Goal: Browse casually

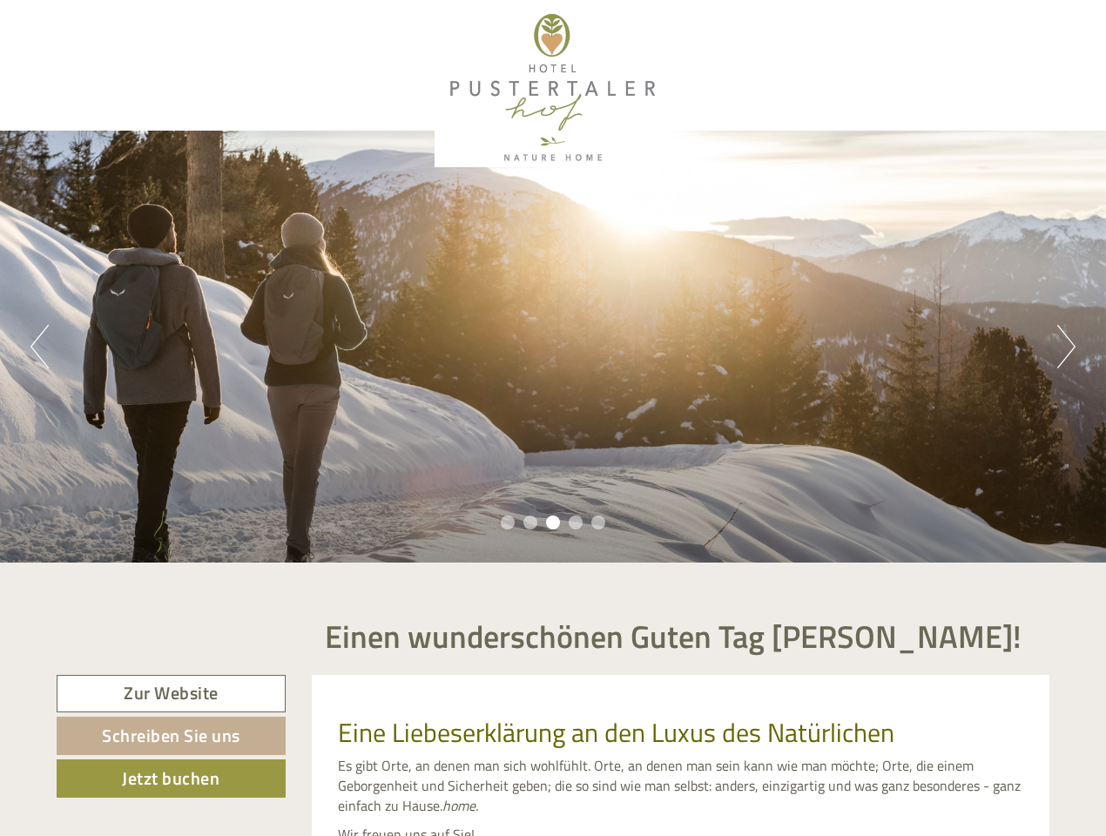
click at [553, 418] on div "Previous Next 1 2 3 4 5" at bounding box center [553, 347] width 1106 height 432
click at [39, 347] on button "Previous" at bounding box center [39, 347] width 18 height 44
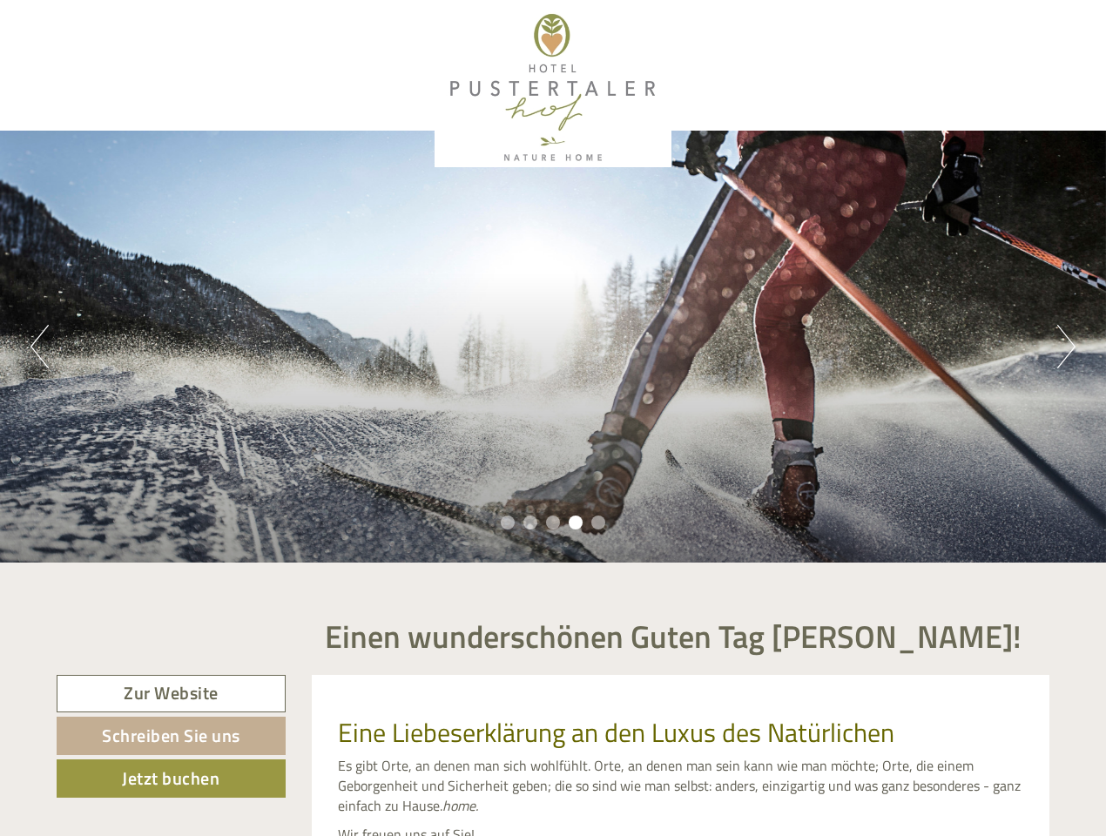
click at [553, 347] on div "Previous Next 1 2 3 4 5" at bounding box center [553, 347] width 1106 height 432
click at [1066, 347] on button "Next" at bounding box center [1066, 347] width 18 height 44
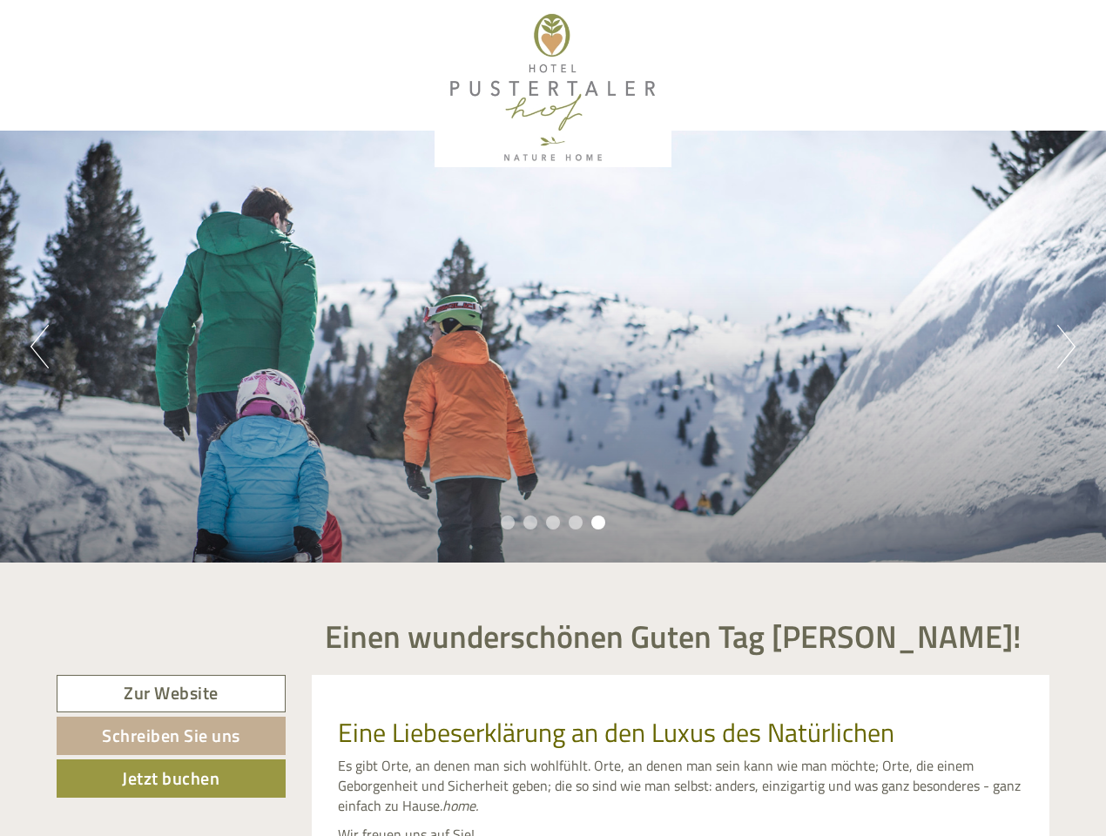
click at [508, 522] on li "1" at bounding box center [508, 522] width 14 height 14
click at [530, 522] on li "2" at bounding box center [530, 522] width 14 height 14
click at [553, 522] on li "3" at bounding box center [553, 522] width 14 height 14
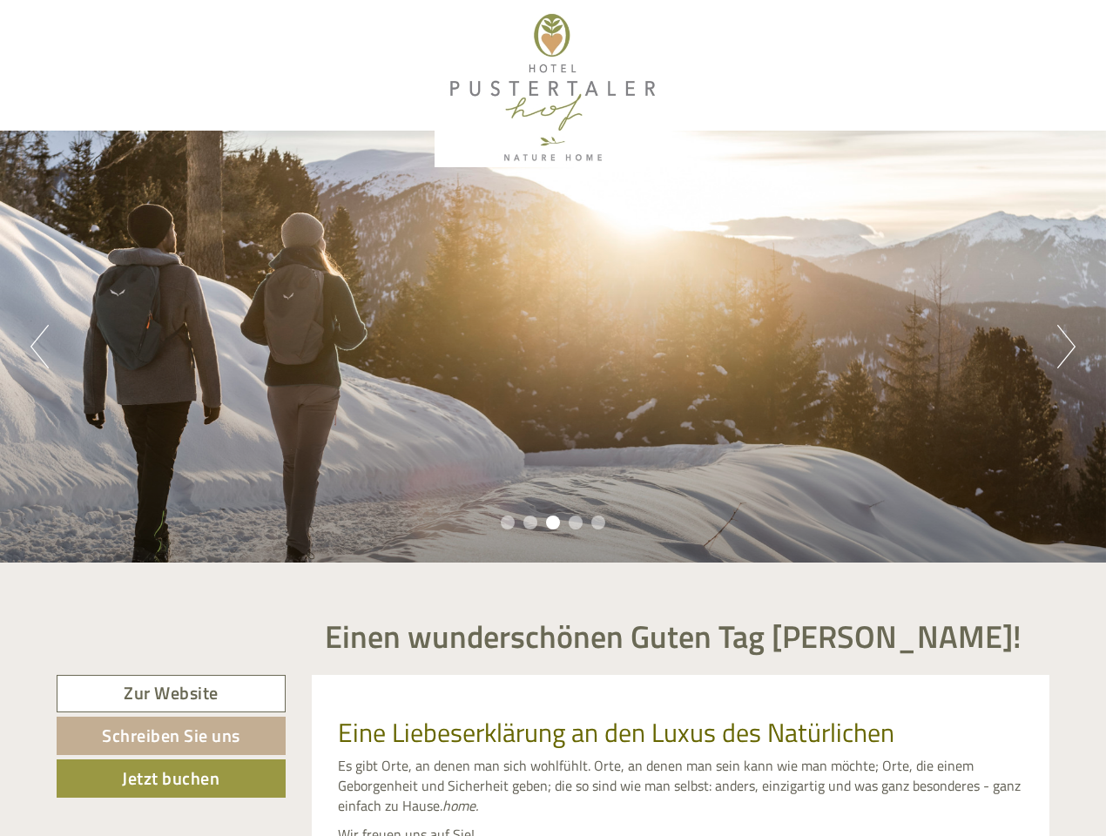
click at [575, 522] on li "4" at bounding box center [576, 522] width 14 height 14
click at [598, 522] on li "5" at bounding box center [598, 522] width 14 height 14
